Goal: Find specific page/section: Find specific page/section

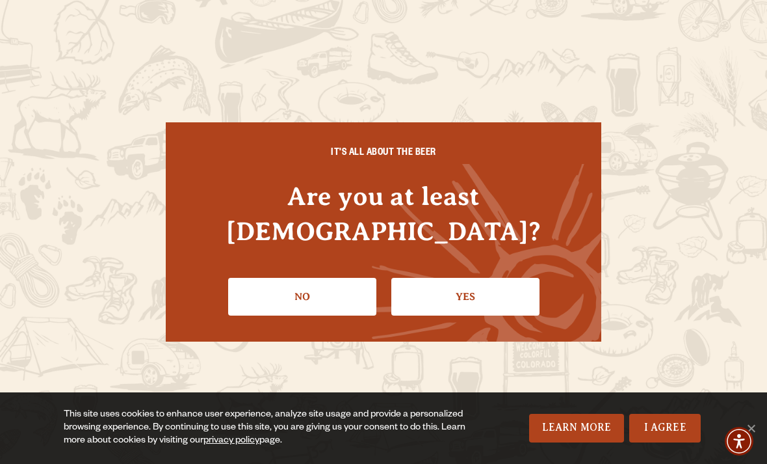
click at [469, 278] on link "Yes" at bounding box center [466, 297] width 148 height 38
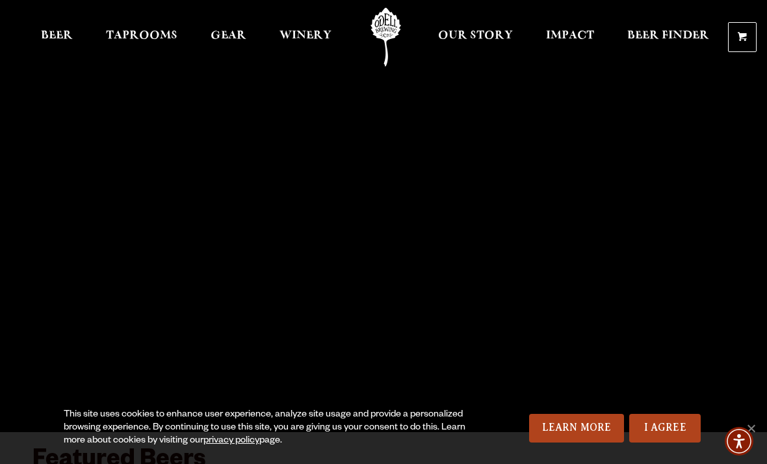
click at [58, 36] on span "Beer" at bounding box center [57, 36] width 32 height 10
click at [659, 41] on span "Beer Finder" at bounding box center [669, 36] width 82 height 10
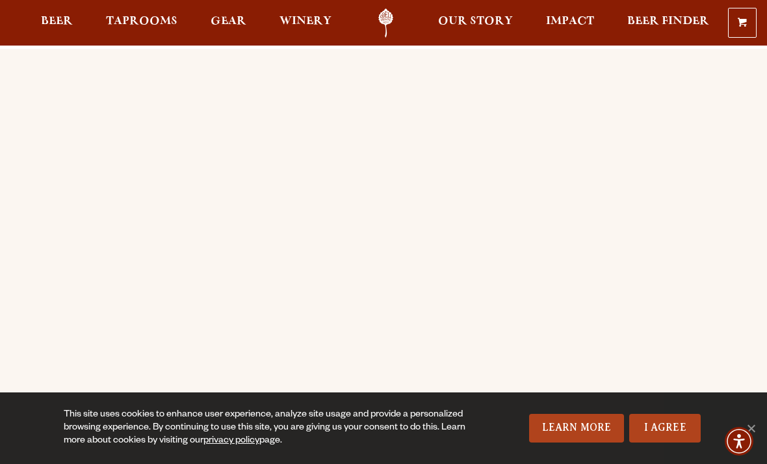
click at [54, 16] on link "Beer" at bounding box center [57, 22] width 49 height 29
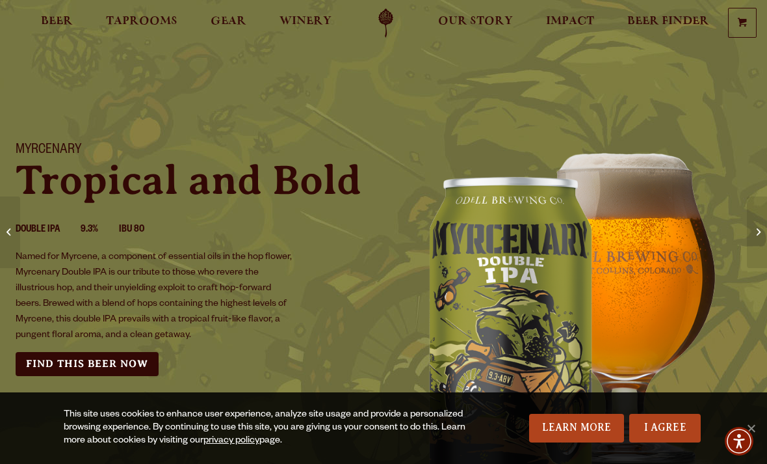
click at [38, 181] on p "Tropical and Bold" at bounding box center [192, 180] width 352 height 42
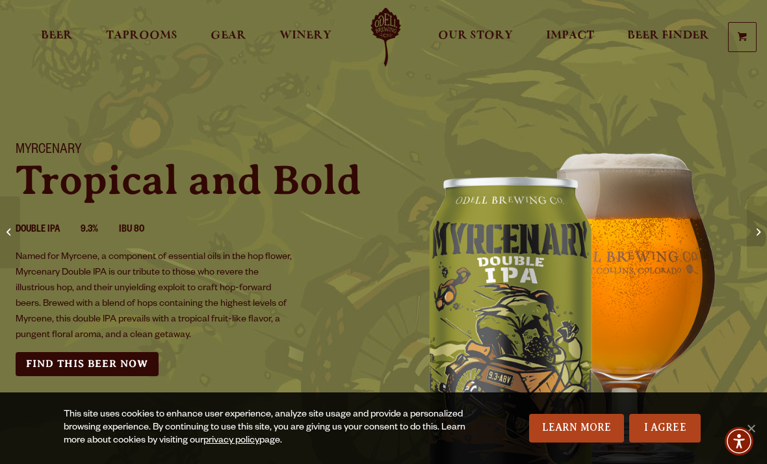
click at [49, 365] on link "Find this Beer Now" at bounding box center [87, 364] width 143 height 24
click at [44, 23] on link "Beer" at bounding box center [57, 37] width 49 height 59
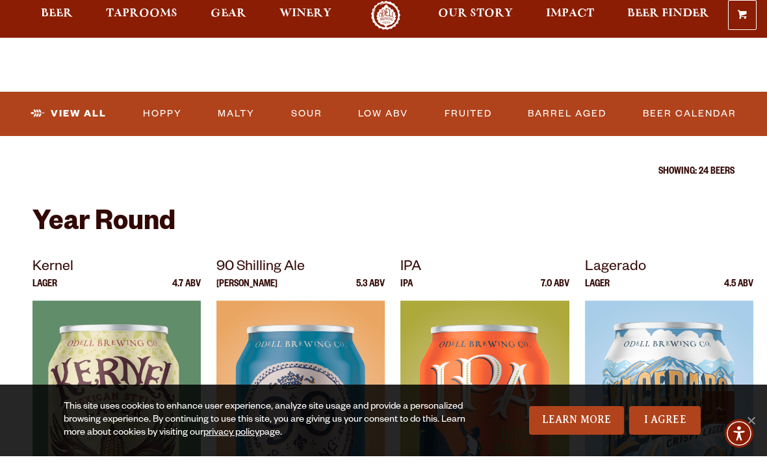
scroll to position [386, 0]
